Goal: Obtain resource: Obtain resource

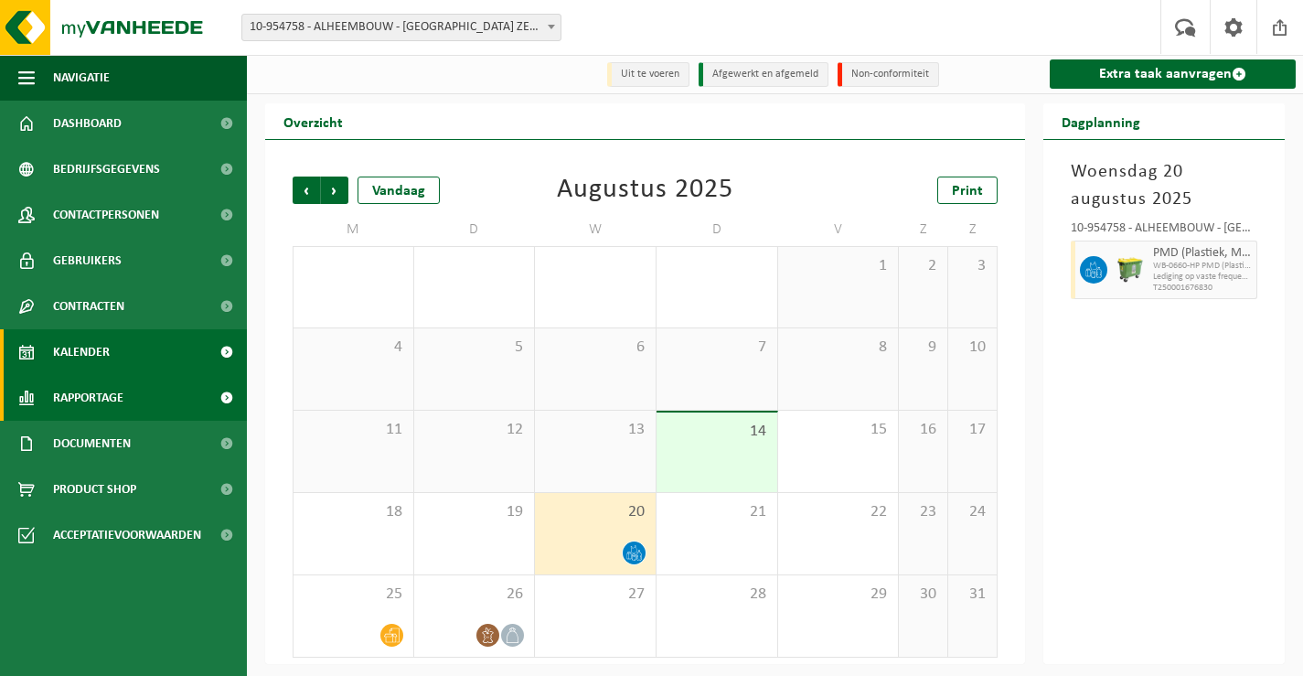
click at [85, 395] on span "Rapportage" at bounding box center [88, 398] width 70 height 46
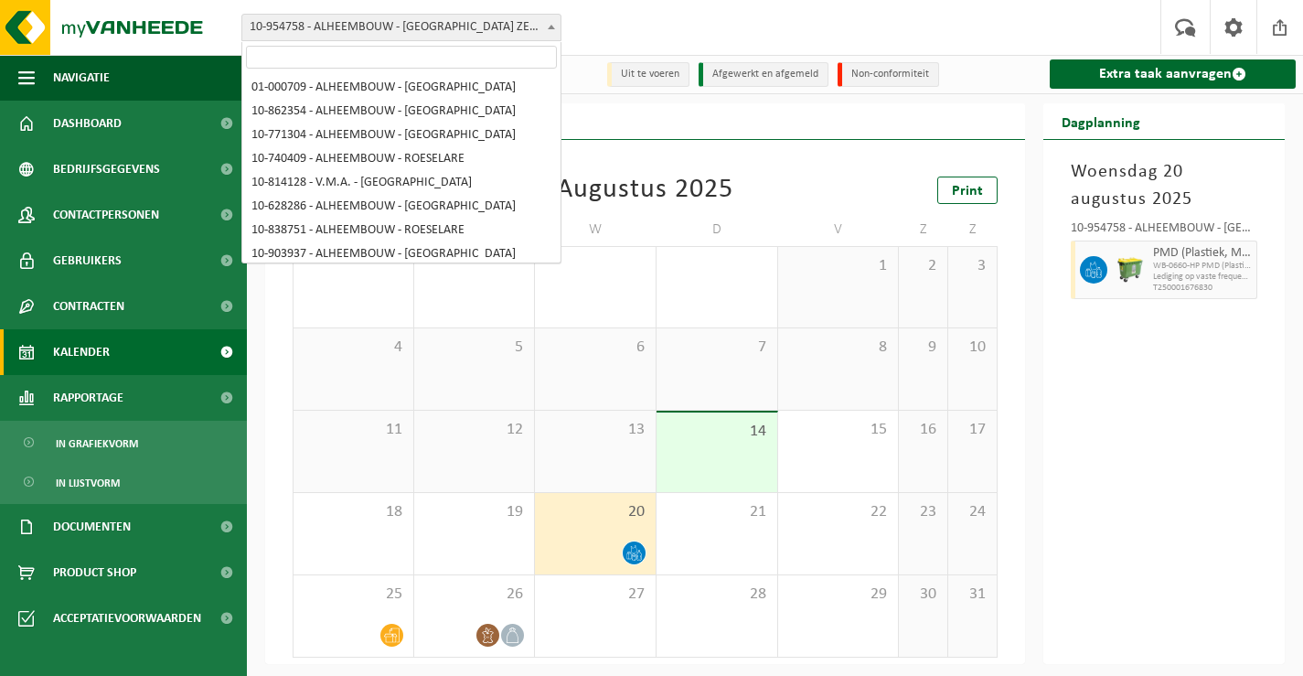
click at [551, 27] on b at bounding box center [551, 27] width 7 height 5
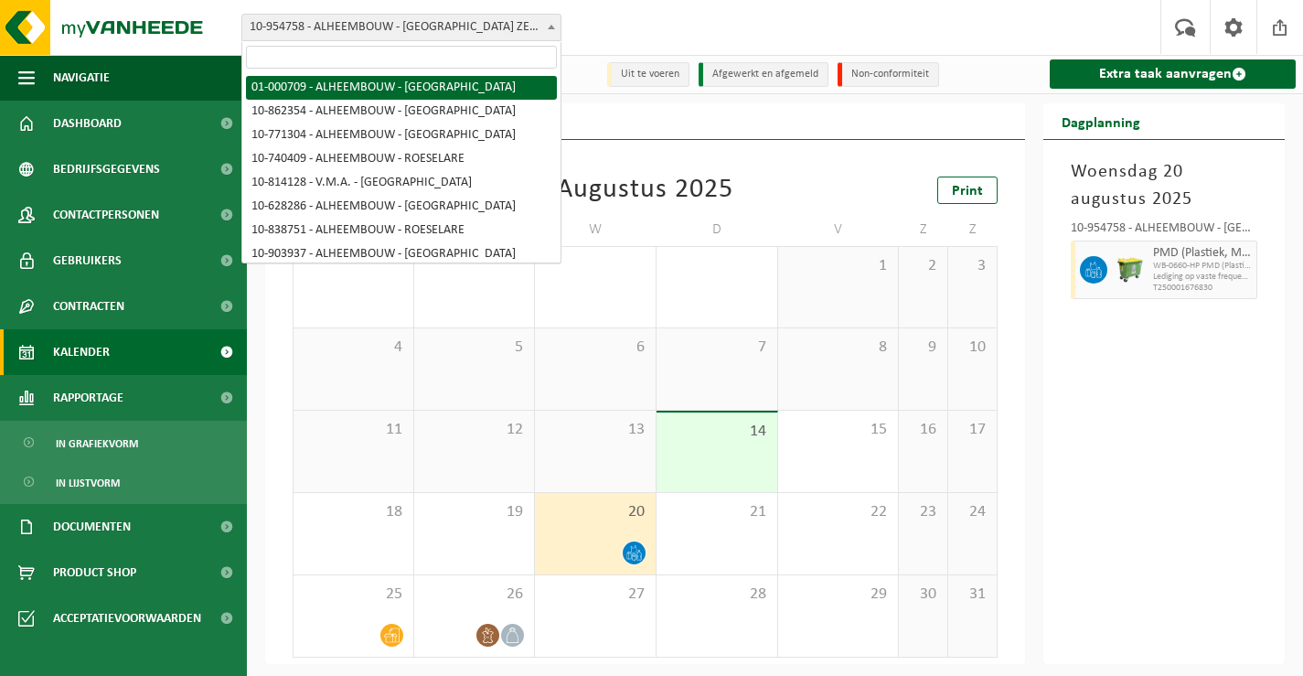
select select "84"
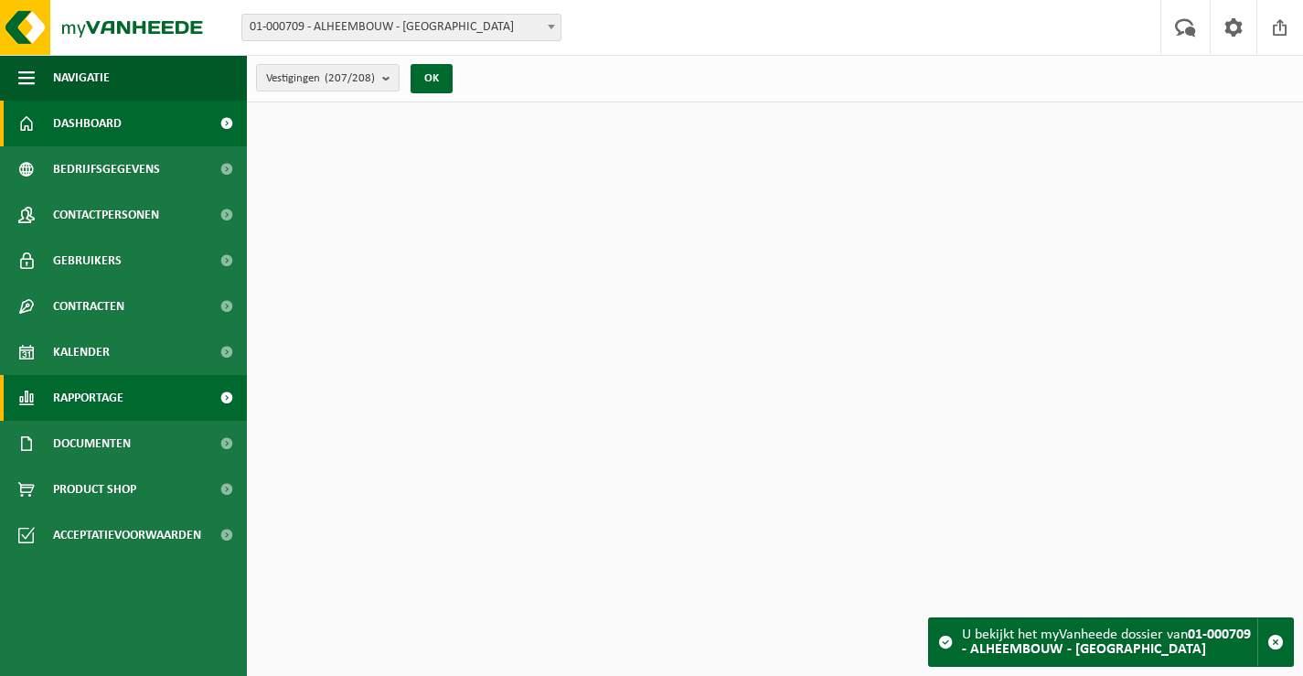
click at [76, 379] on span "Rapportage" at bounding box center [88, 398] width 70 height 46
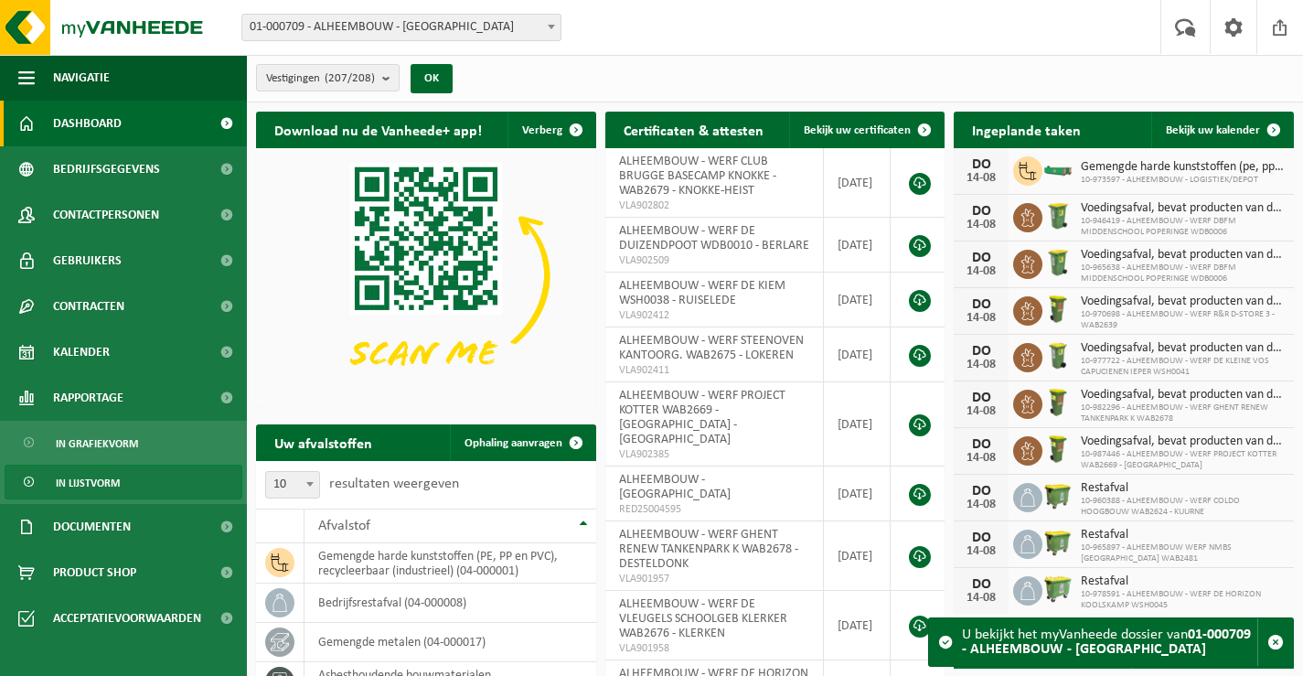
click at [78, 481] on span "In lijstvorm" at bounding box center [88, 483] width 64 height 35
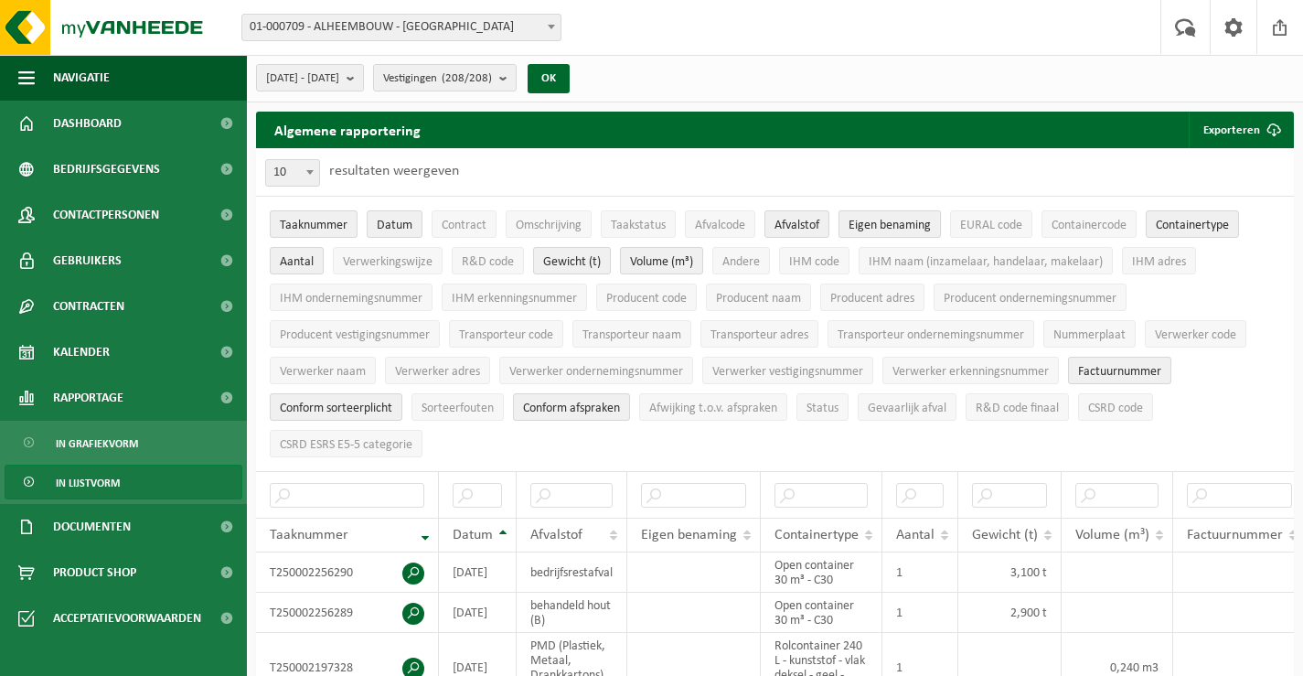
click at [888, 220] on span "Eigen benaming" at bounding box center [890, 226] width 82 height 14
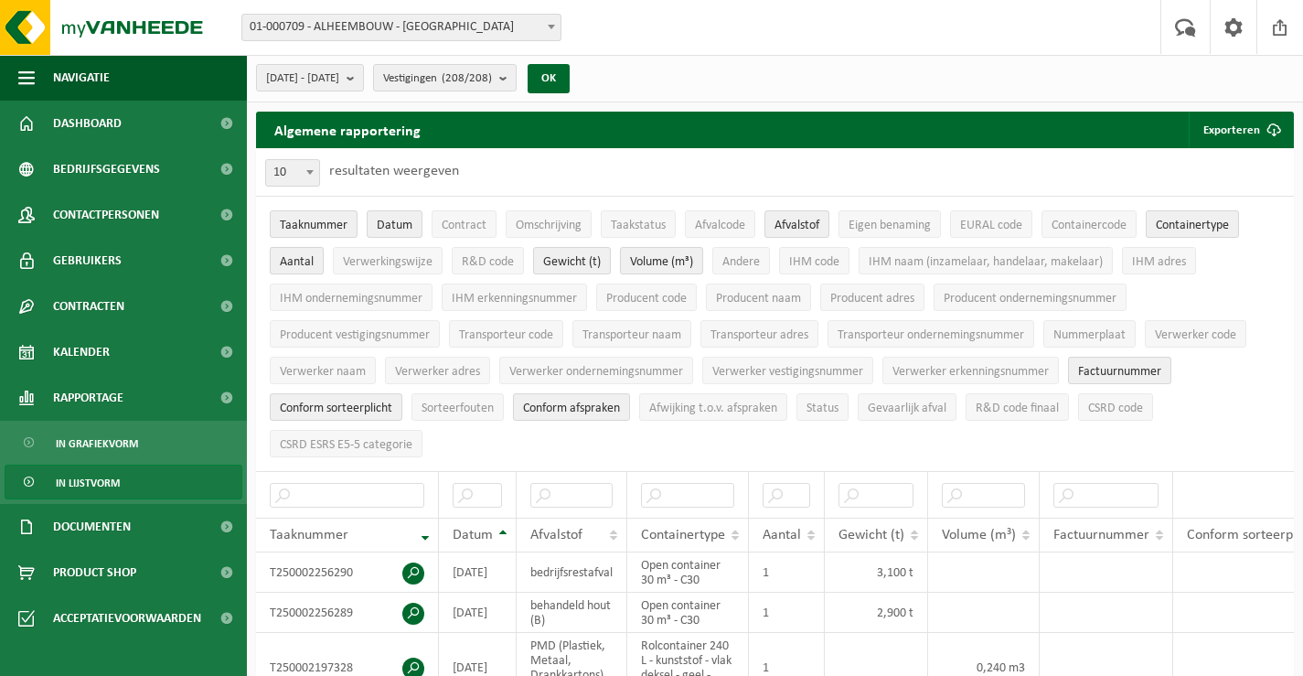
click at [282, 261] on span "Aantal" at bounding box center [297, 262] width 34 height 14
click at [1148, 366] on span "Factuurnummer" at bounding box center [1119, 372] width 83 height 14
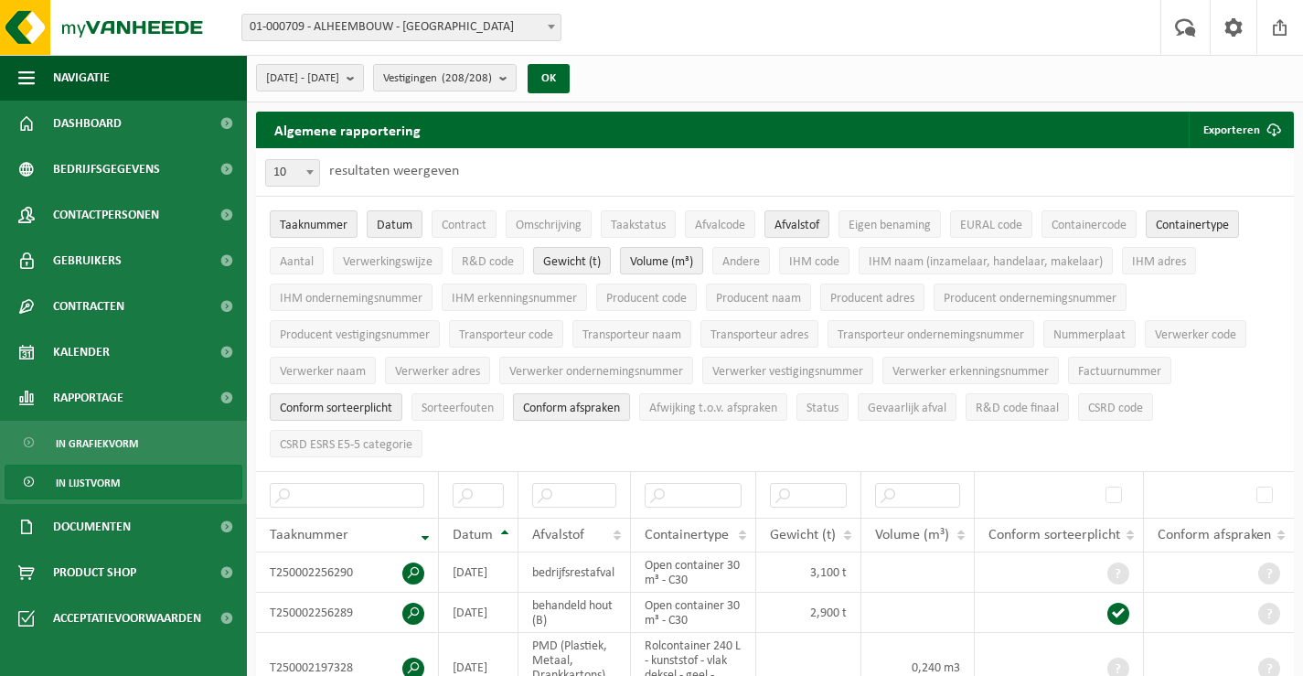
click at [611, 406] on span "Conform afspraken" at bounding box center [571, 409] width 97 height 14
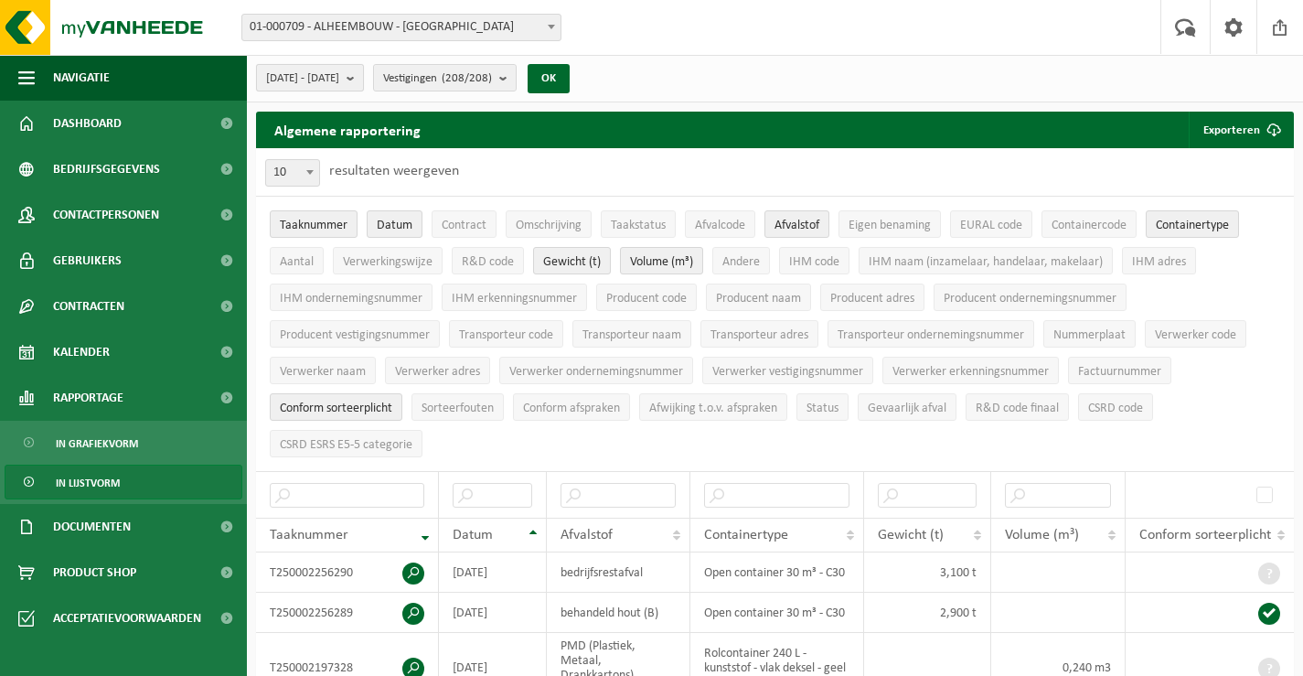
click at [363, 77] on b "submit" at bounding box center [355, 78] width 16 height 26
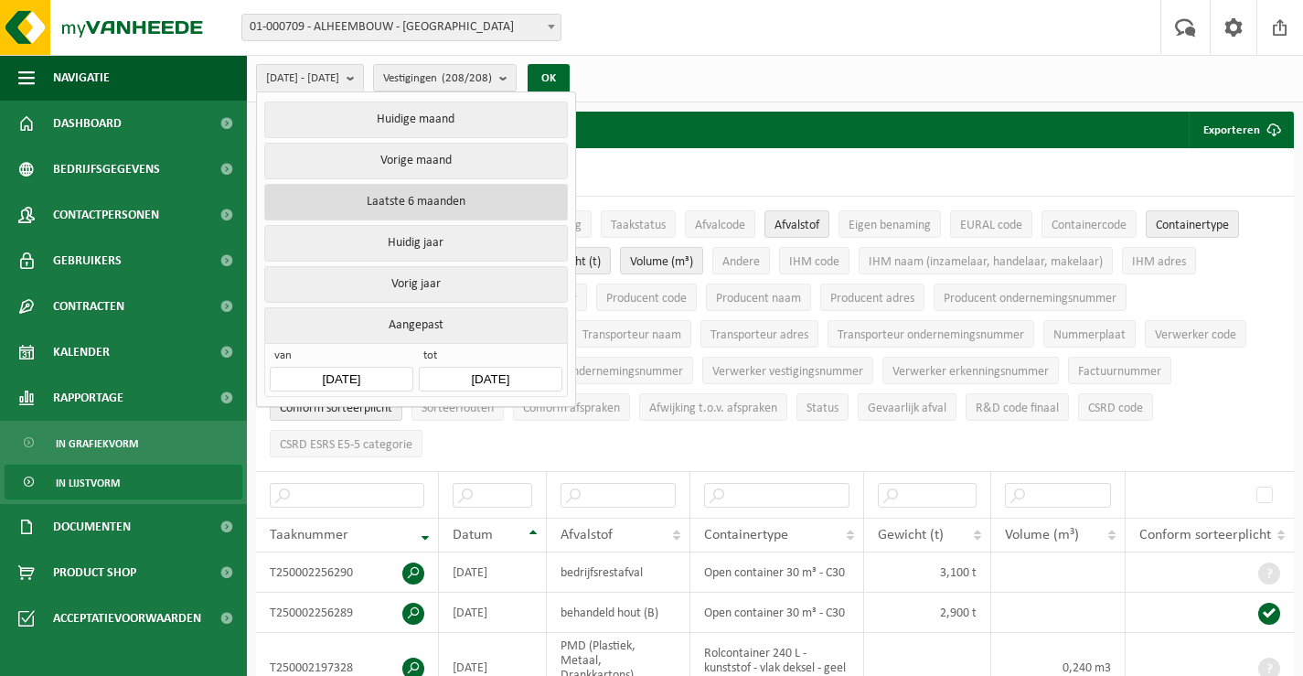
click at [365, 194] on button "Laatste 6 maanden" at bounding box center [415, 202] width 303 height 37
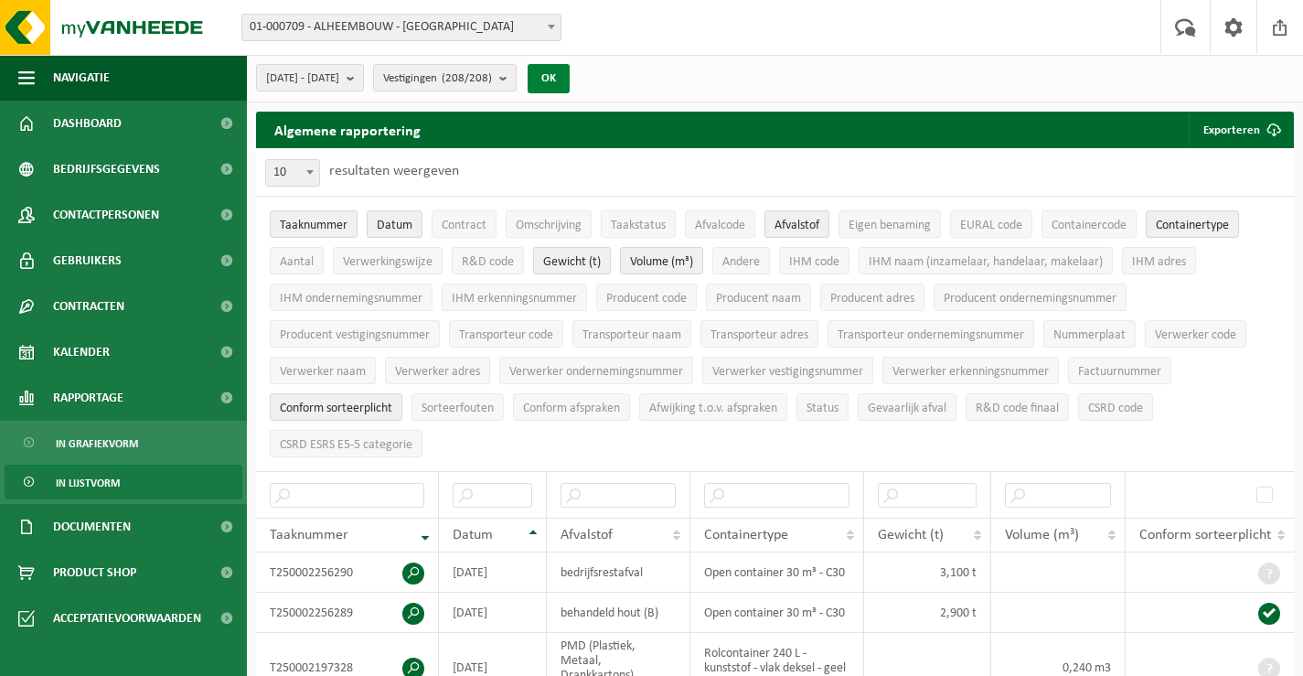
click at [570, 71] on button "OK" at bounding box center [549, 78] width 42 height 29
click at [1254, 122] on button "Exporteren" at bounding box center [1240, 130] width 103 height 37
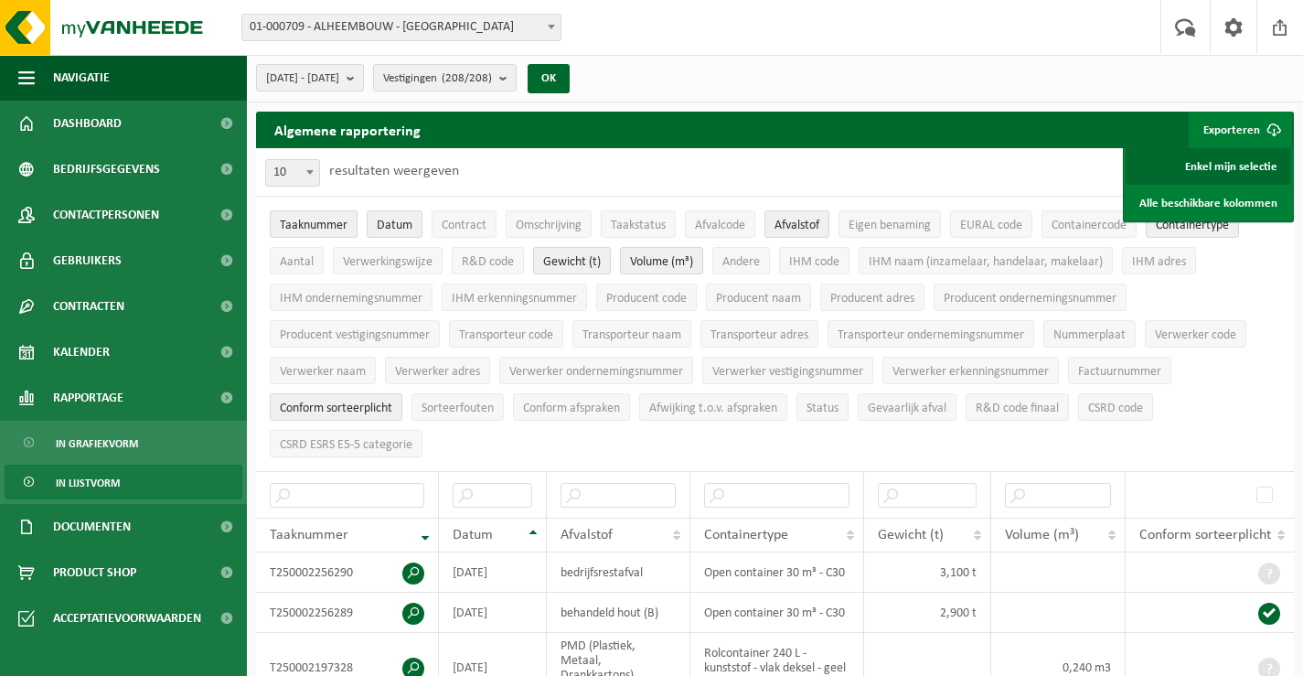
click at [1230, 162] on link "Enkel mijn selectie" at bounding box center [1209, 166] width 166 height 37
click at [319, 484] on input "text" at bounding box center [347, 495] width 155 height 25
paste input "T250002179999"
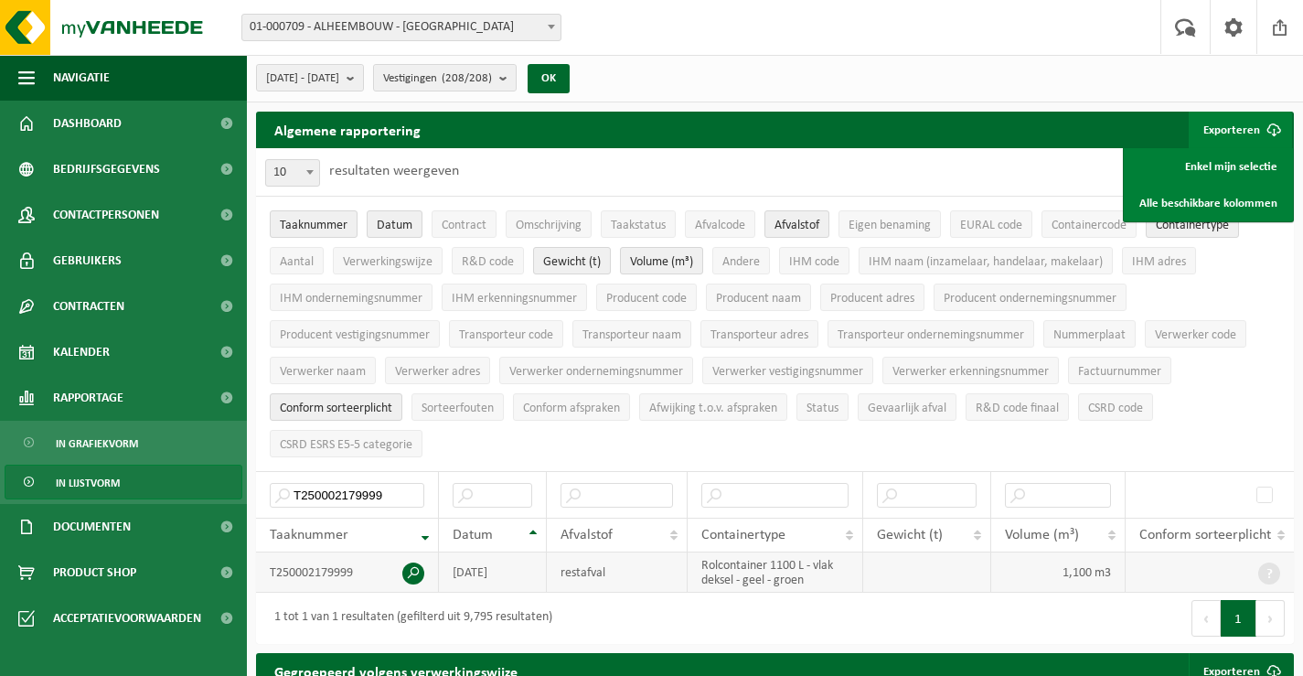
click at [415, 568] on span at bounding box center [413, 573] width 22 height 22
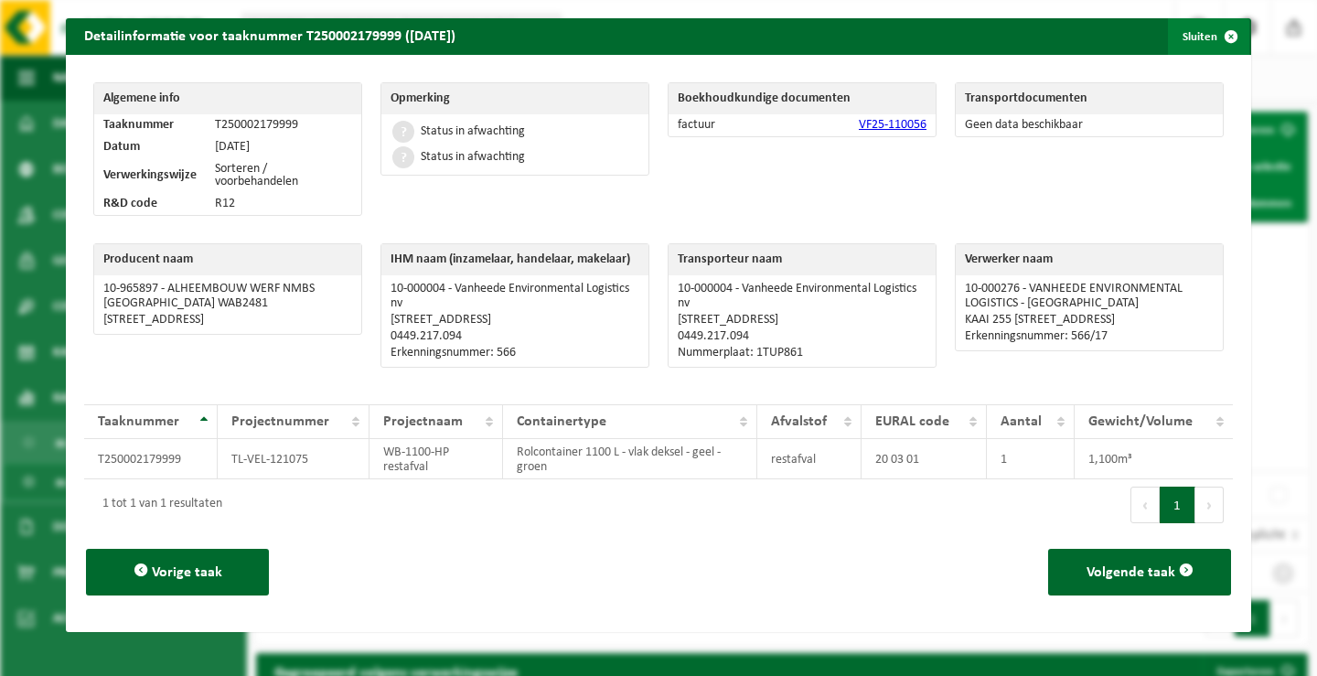
click at [1216, 36] on span "button" at bounding box center [1231, 36] width 37 height 37
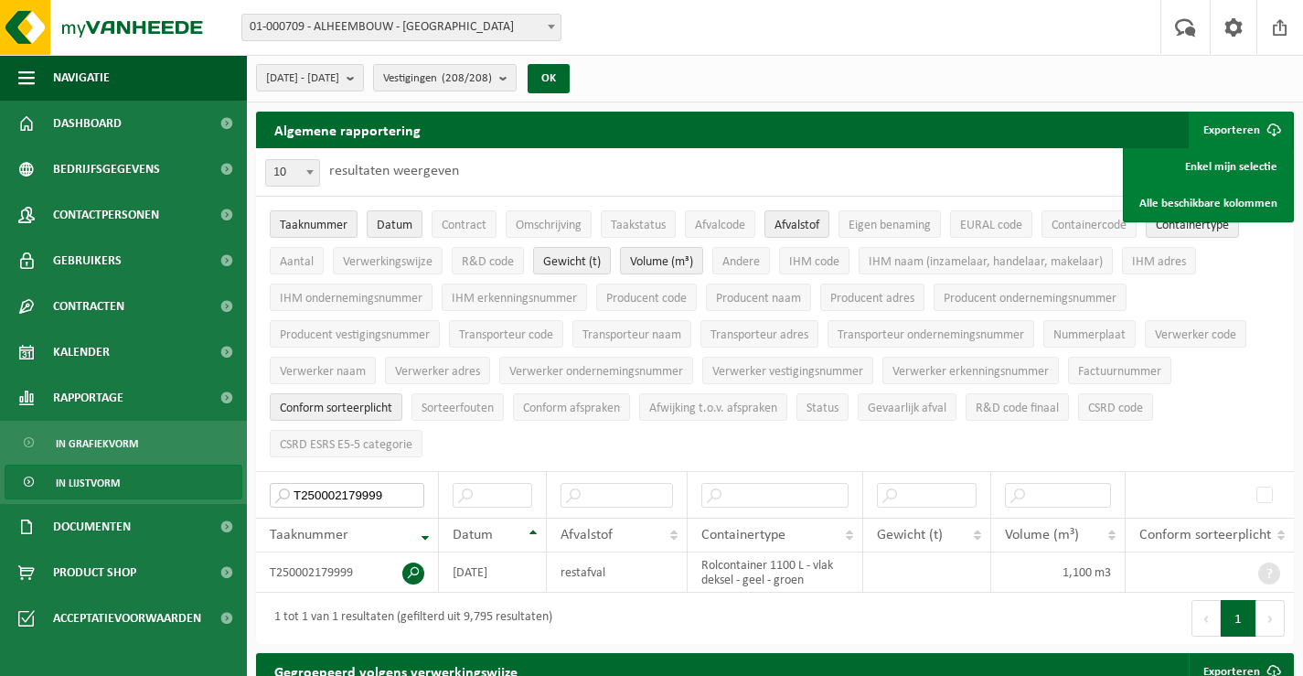
drag, startPoint x: 390, startPoint y: 485, endPoint x: 251, endPoint y: 469, distance: 139.9
click at [262, 472] on th "T250002179999" at bounding box center [347, 494] width 183 height 47
paste input "1657364"
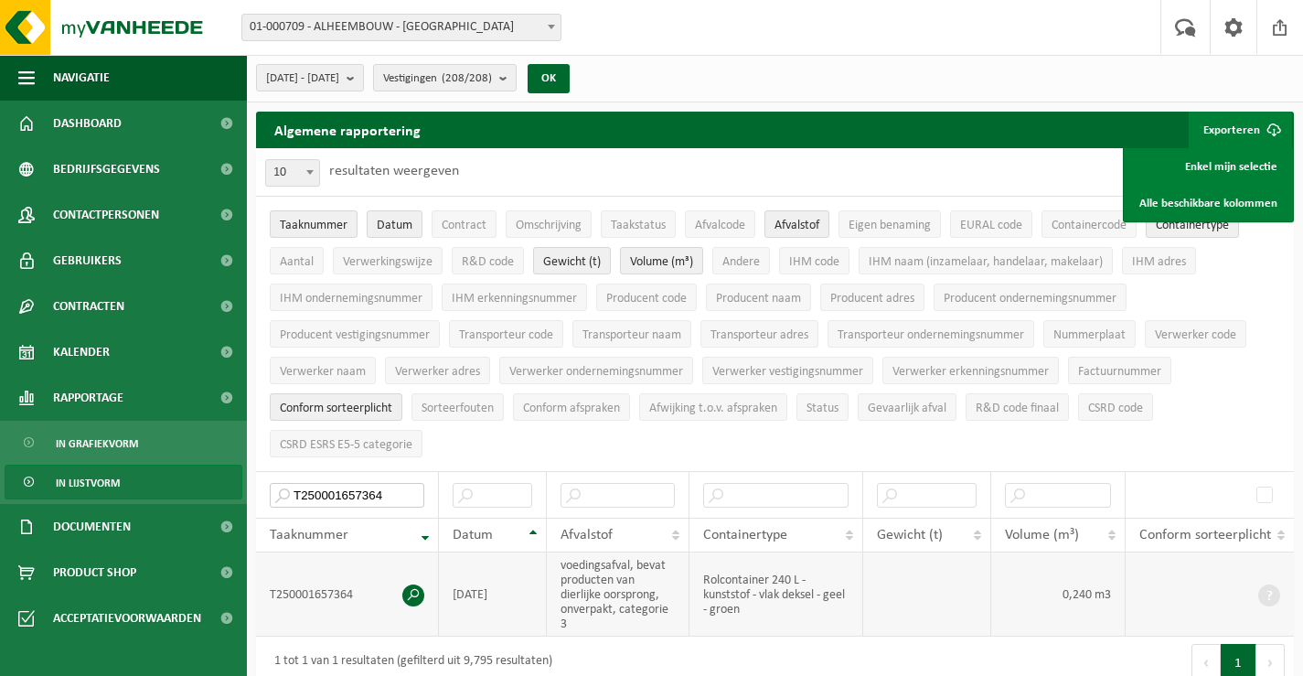
type input "T250001657364"
click at [410, 590] on span at bounding box center [413, 595] width 22 height 22
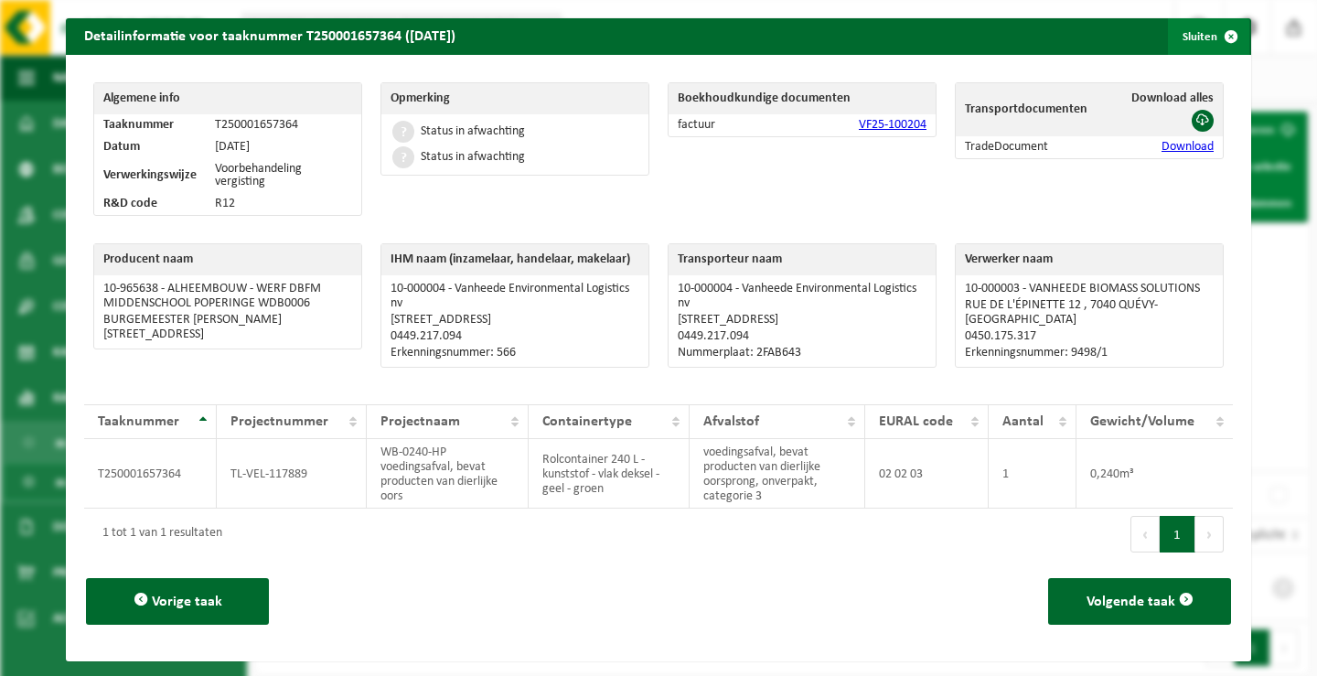
click at [1220, 34] on span "button" at bounding box center [1231, 36] width 37 height 37
